Goal: Transaction & Acquisition: Purchase product/service

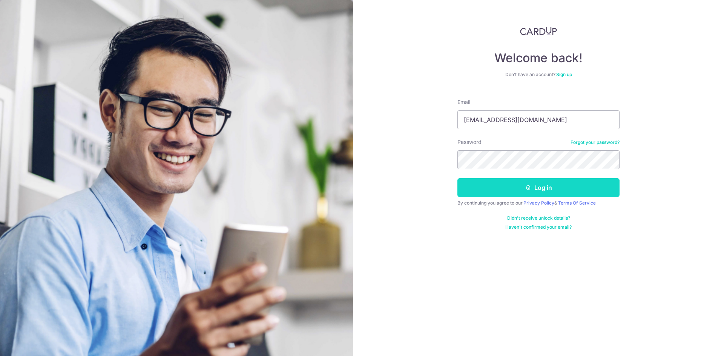
click at [528, 190] on icon "submit" at bounding box center [528, 188] width 6 height 6
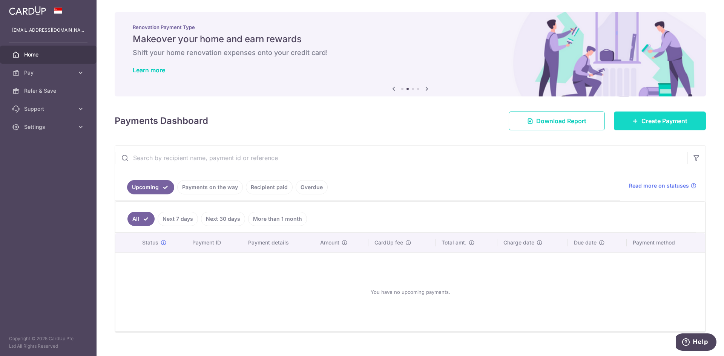
click at [642, 118] on span "Create Payment" at bounding box center [665, 121] width 46 height 9
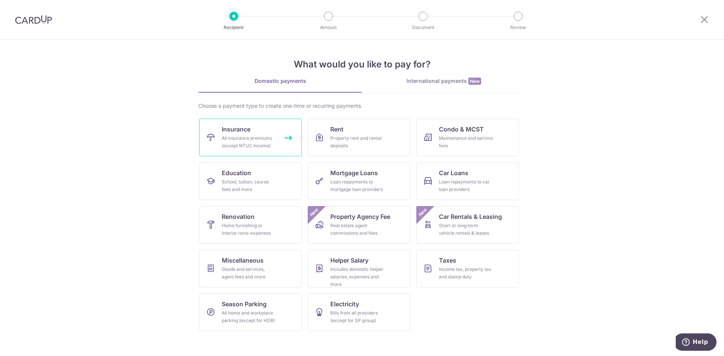
click at [255, 138] on div "All insurance premiums (except NTUC Income)" at bounding box center [249, 142] width 54 height 15
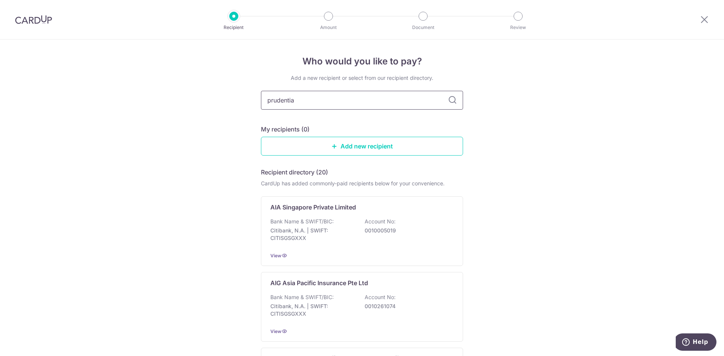
type input "prudential"
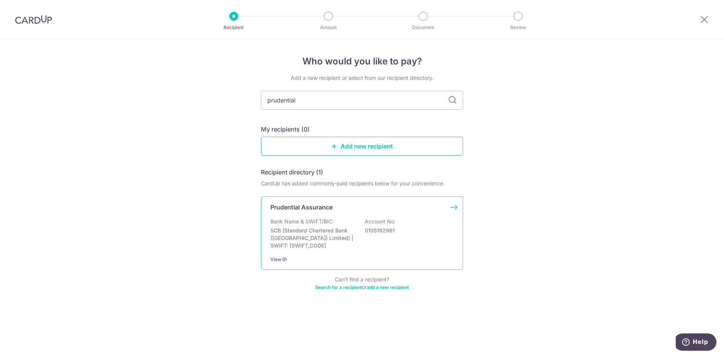
click at [342, 211] on div "Prudential Assurance" at bounding box center [357, 207] width 174 height 9
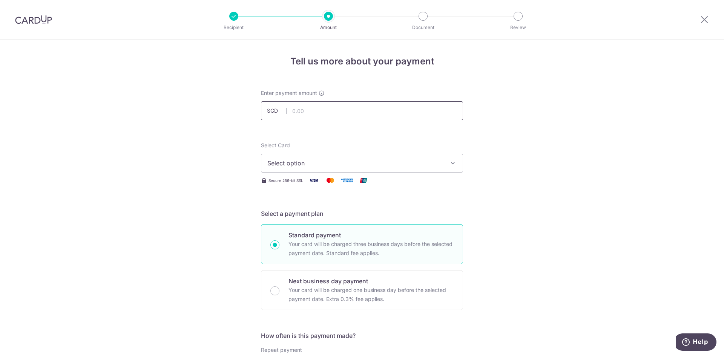
click at [335, 115] on input "text" at bounding box center [362, 110] width 202 height 19
click at [311, 112] on input "text" at bounding box center [362, 110] width 202 height 19
paste input "877.60"
type input "877.60"
click at [329, 163] on span "Select option" at bounding box center [355, 163] width 176 height 9
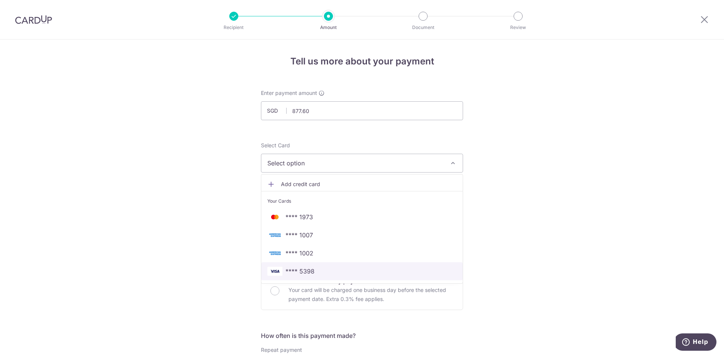
click at [325, 273] on span "**** 5398" at bounding box center [361, 271] width 189 height 9
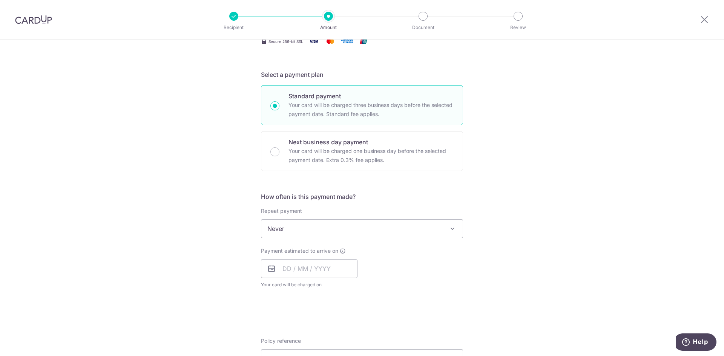
scroll to position [151, 0]
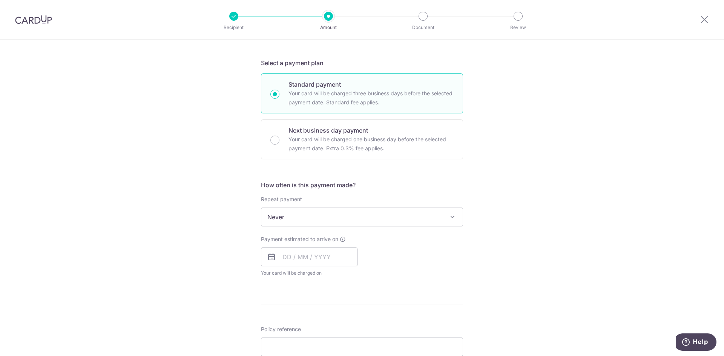
click at [268, 258] on icon at bounding box center [271, 257] width 9 height 9
drag, startPoint x: 284, startPoint y: 258, endPoint x: 295, endPoint y: 255, distance: 11.6
click at [284, 258] on input "text" at bounding box center [309, 257] width 97 height 19
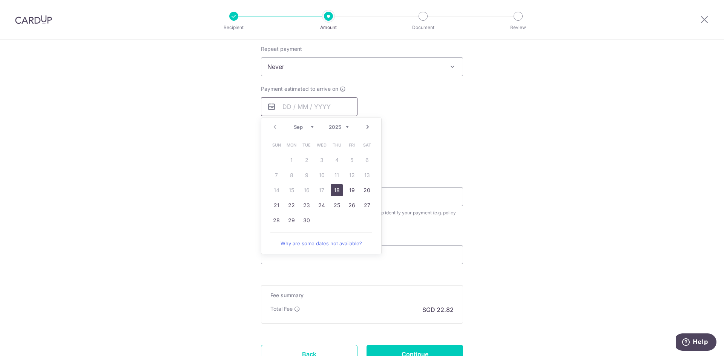
scroll to position [302, 0]
click at [291, 207] on link "22" at bounding box center [292, 205] width 12 height 12
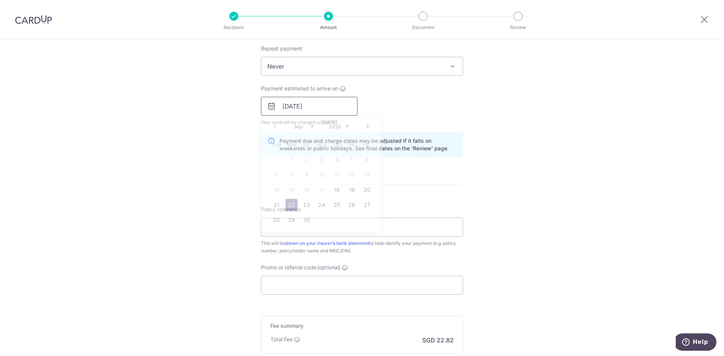
click at [283, 107] on input "22/09/2025" at bounding box center [309, 106] width 97 height 19
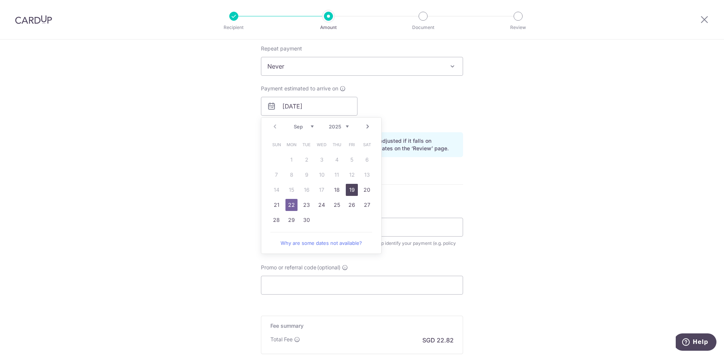
click at [349, 196] on link "19" at bounding box center [352, 190] width 12 height 12
type input "[DATE]"
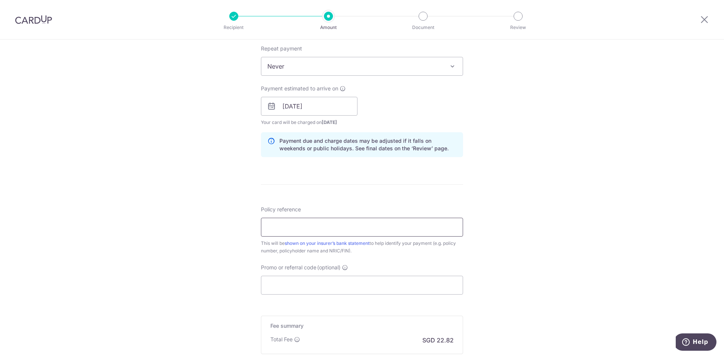
click at [299, 228] on input "Policy reference" at bounding box center [362, 227] width 202 height 19
paste input "79282114"
type input "79282114 TOH [PERSON_NAME]"
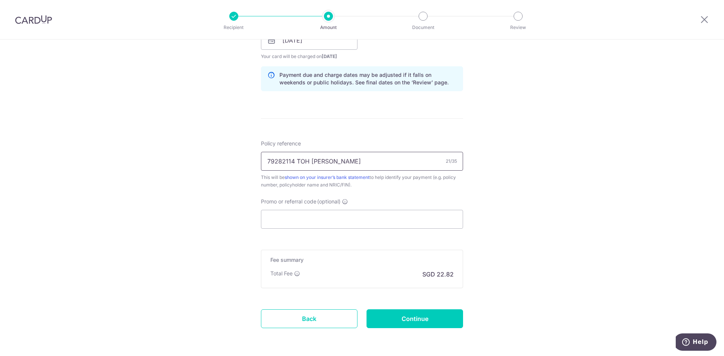
scroll to position [377, 0]
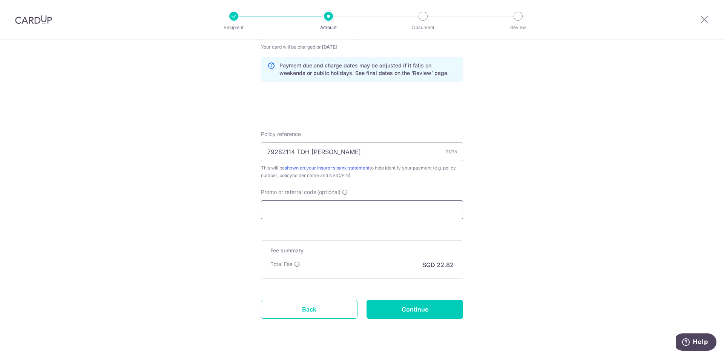
click at [400, 217] on input "Promo or referral code (optional)" at bounding box center [362, 210] width 202 height 19
click at [285, 209] on input "Promo or referral code (optional)" at bounding box center [362, 210] width 202 height 19
paste input "OFF225"
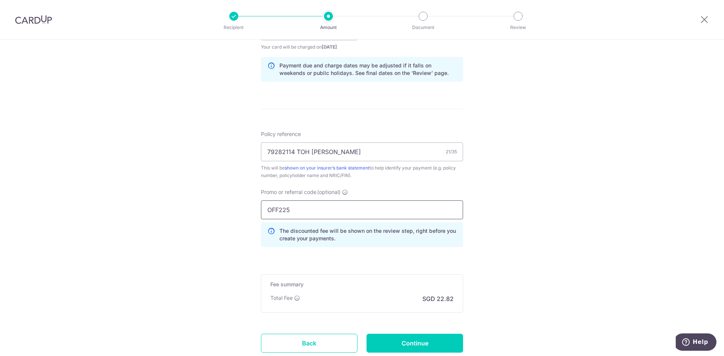
scroll to position [430, 0]
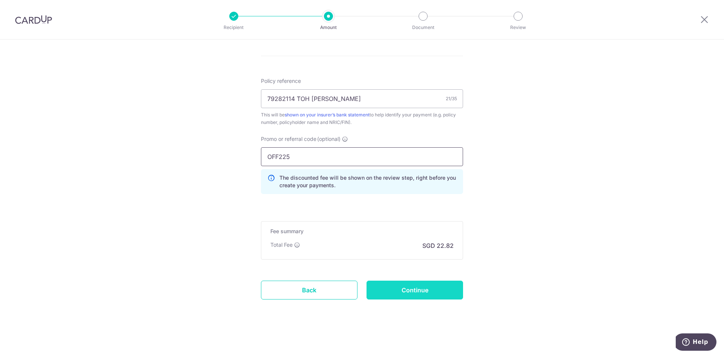
type input "OFF225"
click at [414, 292] on input "Continue" at bounding box center [415, 290] width 97 height 19
type input "Create Schedule"
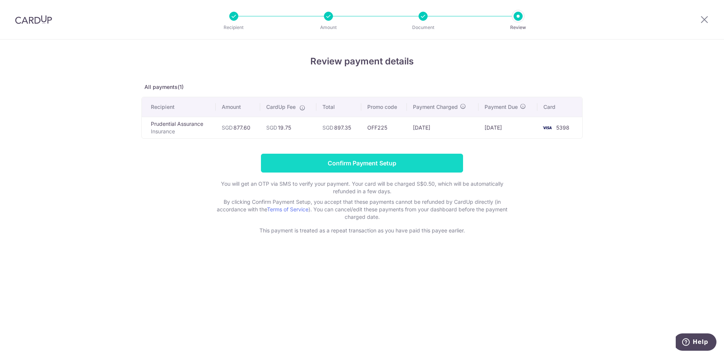
click at [384, 163] on input "Confirm Payment Setup" at bounding box center [362, 163] width 202 height 19
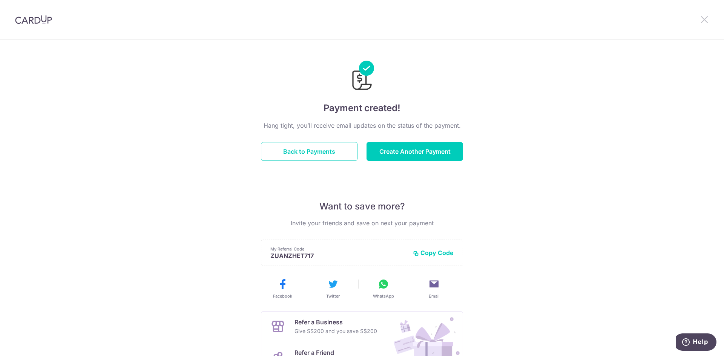
click at [708, 22] on icon at bounding box center [704, 19] width 9 height 9
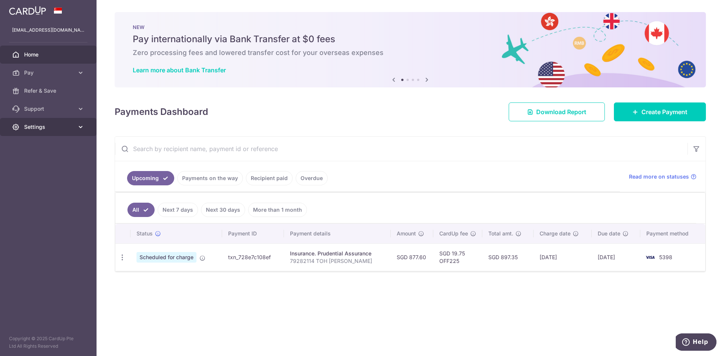
click at [54, 129] on span "Settings" at bounding box center [49, 127] width 50 height 8
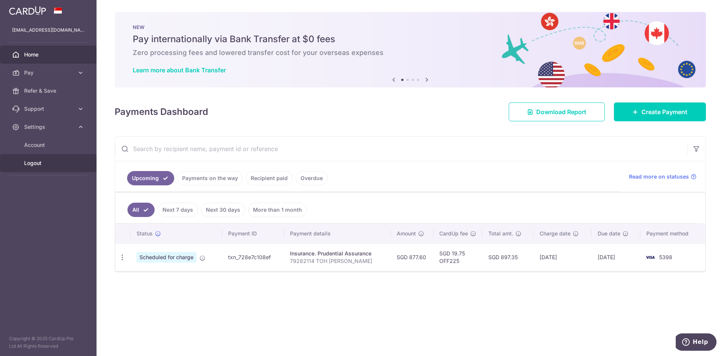
click at [30, 166] on span "Logout" at bounding box center [49, 164] width 50 height 8
